Goal: Task Accomplishment & Management: Use online tool/utility

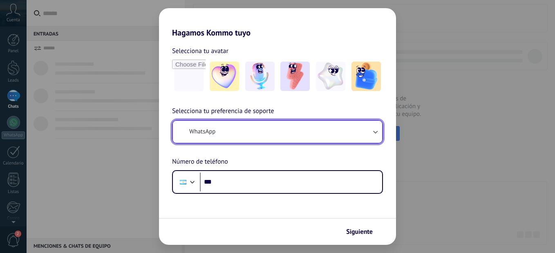
click at [361, 136] on button "WhatsApp" at bounding box center [277, 132] width 209 height 22
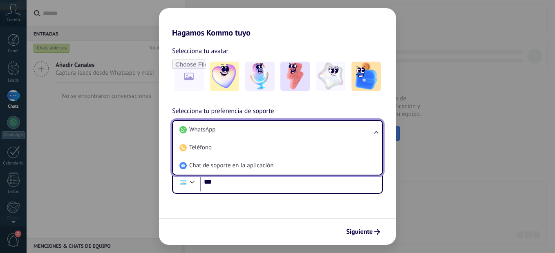
click at [361, 136] on li "WhatsApp" at bounding box center [275, 130] width 199 height 18
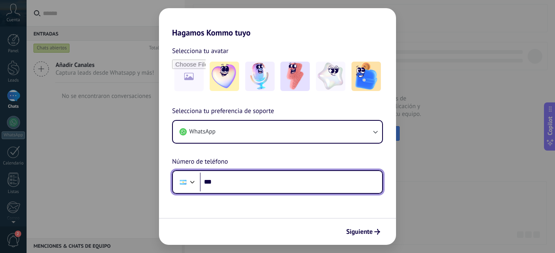
click at [356, 175] on input "***" at bounding box center [291, 182] width 182 height 19
type input "**********"
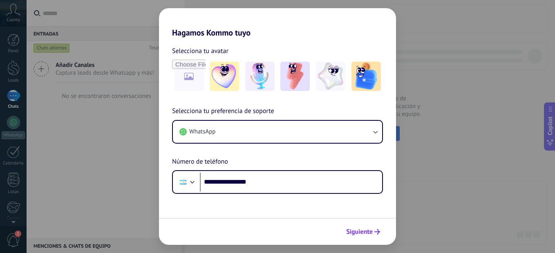
click at [371, 232] on span "Siguiente" at bounding box center [359, 232] width 27 height 6
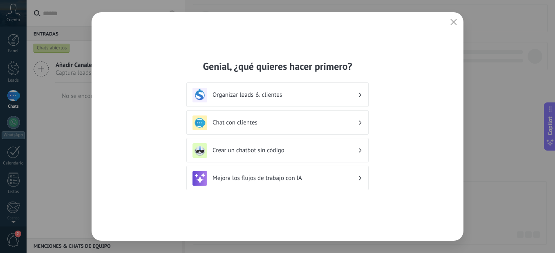
click at [347, 96] on h3 "Organizar leads & clientes" at bounding box center [284, 95] width 145 height 8
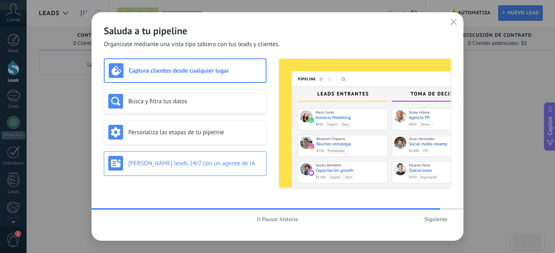
click at [226, 162] on h3 "[PERSON_NAME] leads 24/7 con un agente de IA" at bounding box center [195, 164] width 134 height 8
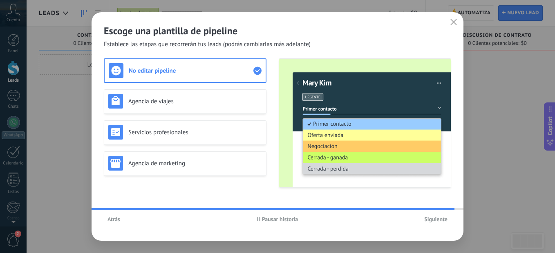
click at [118, 220] on span "Atrás" at bounding box center [113, 219] width 13 height 6
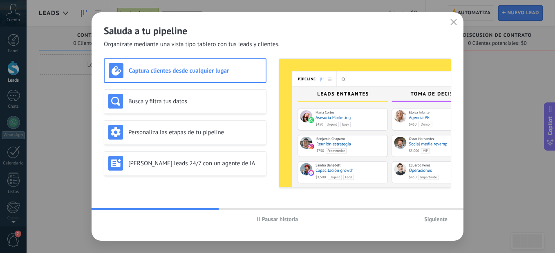
click at [169, 73] on h3 "Captura clientes desde cualquier lugar" at bounding box center [195, 71] width 133 height 8
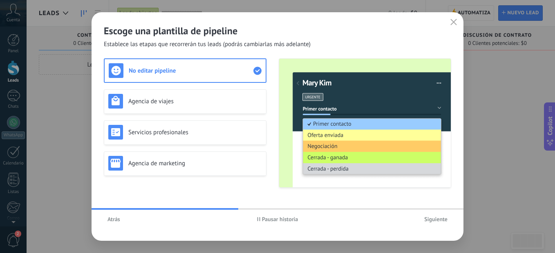
click at [114, 220] on span "Atrás" at bounding box center [113, 219] width 13 height 6
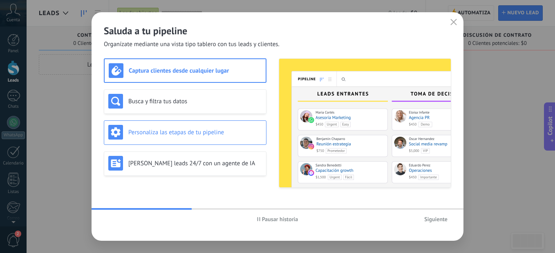
click at [185, 138] on div "Personaliza las etapas de tu pipeline" at bounding box center [185, 132] width 154 height 15
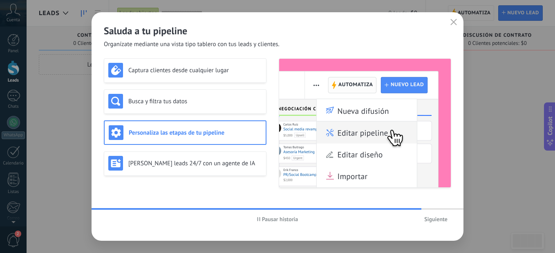
click at [429, 218] on span "Siguiente" at bounding box center [435, 219] width 23 height 6
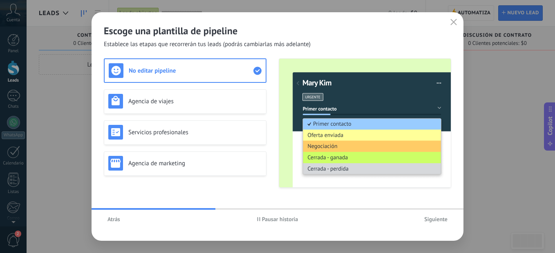
click at [118, 218] on span "Atrás" at bounding box center [113, 219] width 13 height 6
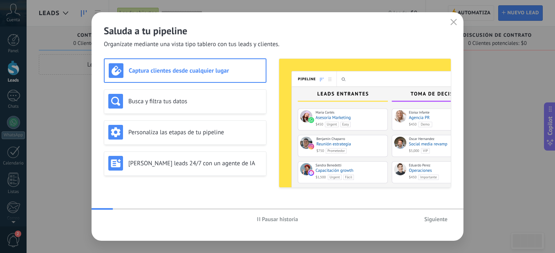
click at [118, 218] on div "Pausar historia Siguiente" at bounding box center [277, 219] width 372 height 19
click at [275, 219] on span "Pausar historia" at bounding box center [280, 219] width 36 height 6
click at [452, 20] on icon "button" at bounding box center [453, 22] width 7 height 7
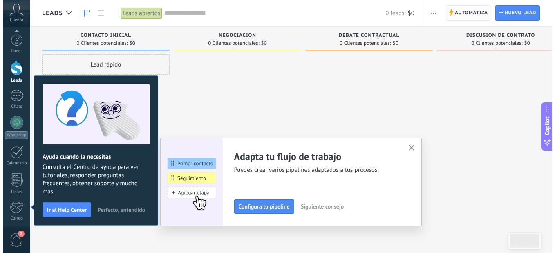
scroll to position [87, 0]
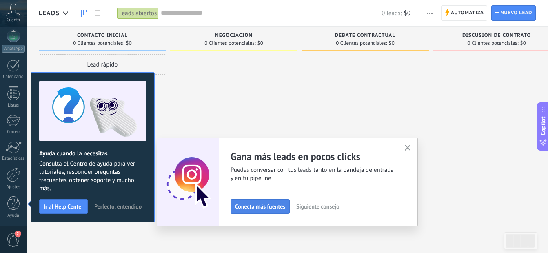
click at [274, 211] on button "Conecta más fuentes" at bounding box center [260, 206] width 59 height 15
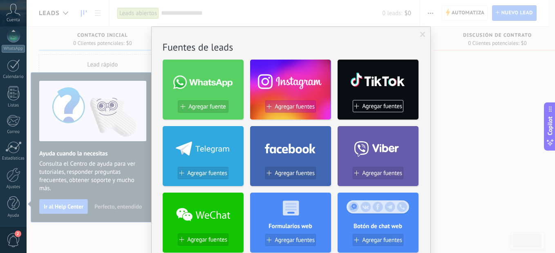
click at [278, 107] on span "Agregar fuentes" at bounding box center [294, 106] width 40 height 7
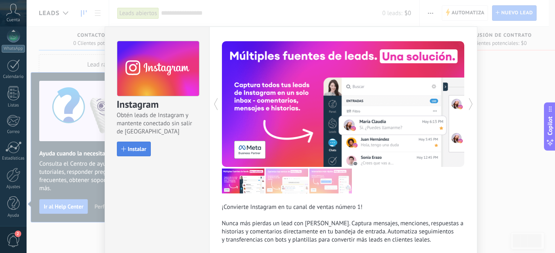
click at [131, 147] on span "Instalar" at bounding box center [137, 149] width 18 height 6
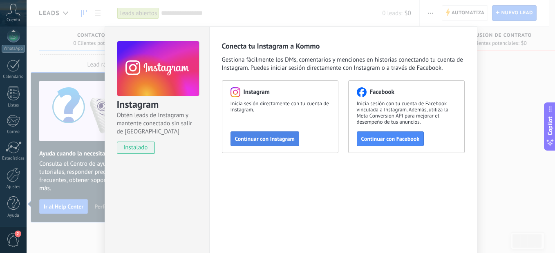
click at [254, 138] on span "Continuar con Instagram" at bounding box center [265, 139] width 60 height 6
click at [389, 138] on span "Continuar con Facebook" at bounding box center [390, 139] width 58 height 6
